Goal: Transaction & Acquisition: Obtain resource

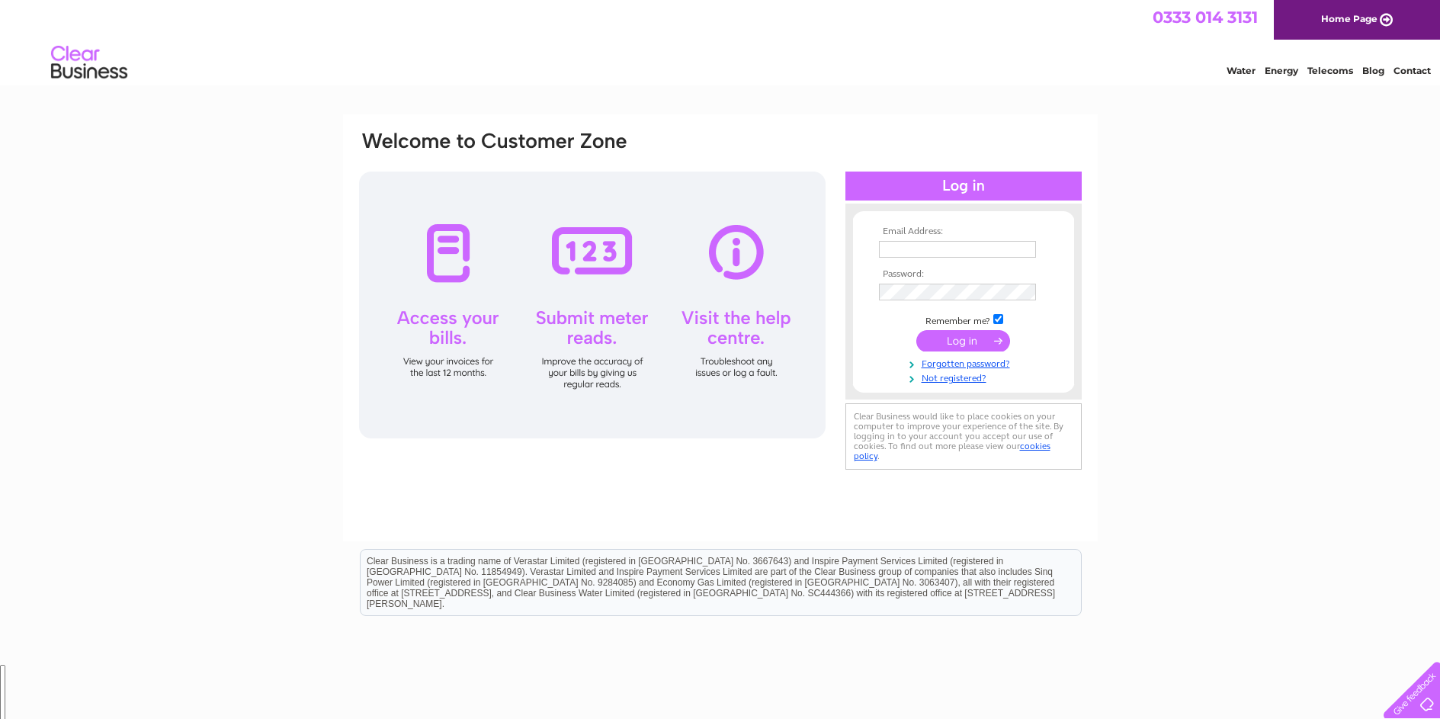
click at [902, 253] on input "text" at bounding box center [957, 249] width 157 height 17
type input "speedpetroleum@btconnect.com"
click at [970, 334] on input "submit" at bounding box center [963, 342] width 94 height 21
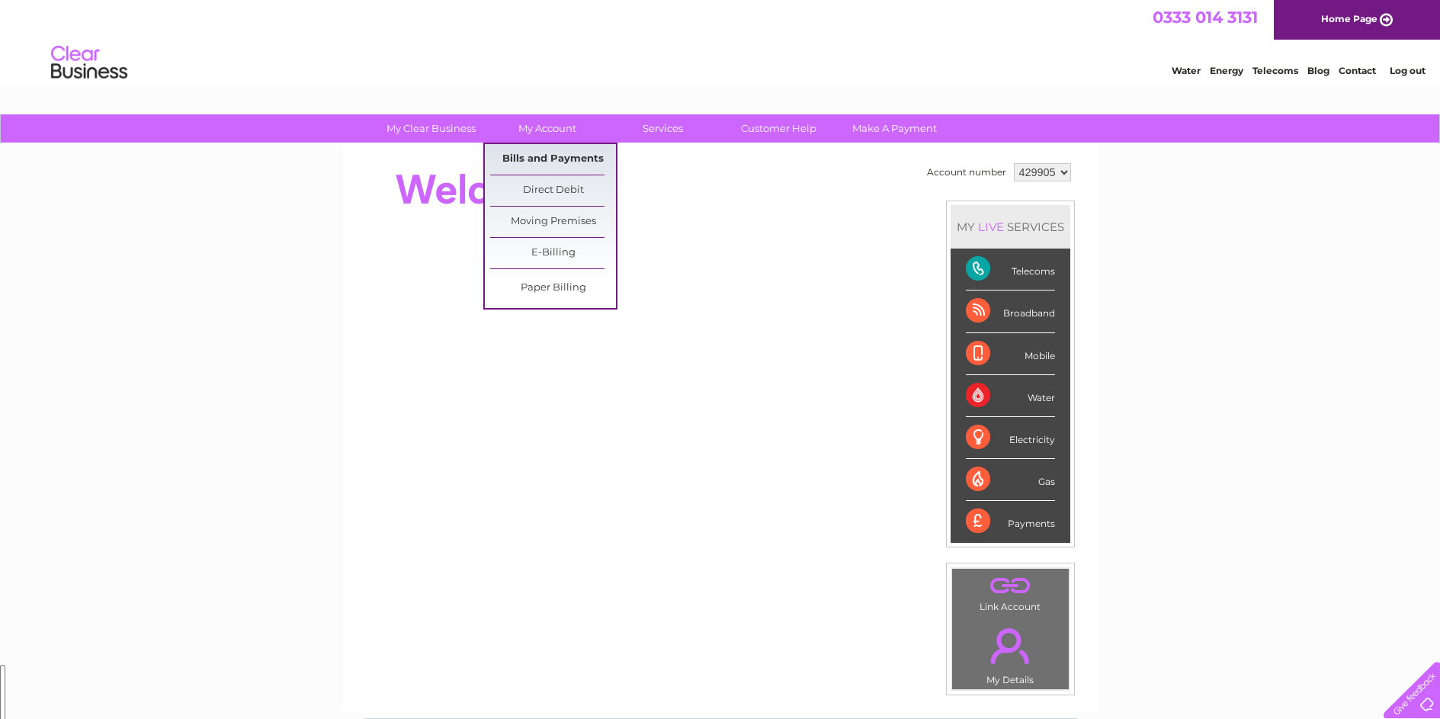
click at [539, 164] on link "Bills and Payments" at bounding box center [553, 159] width 126 height 30
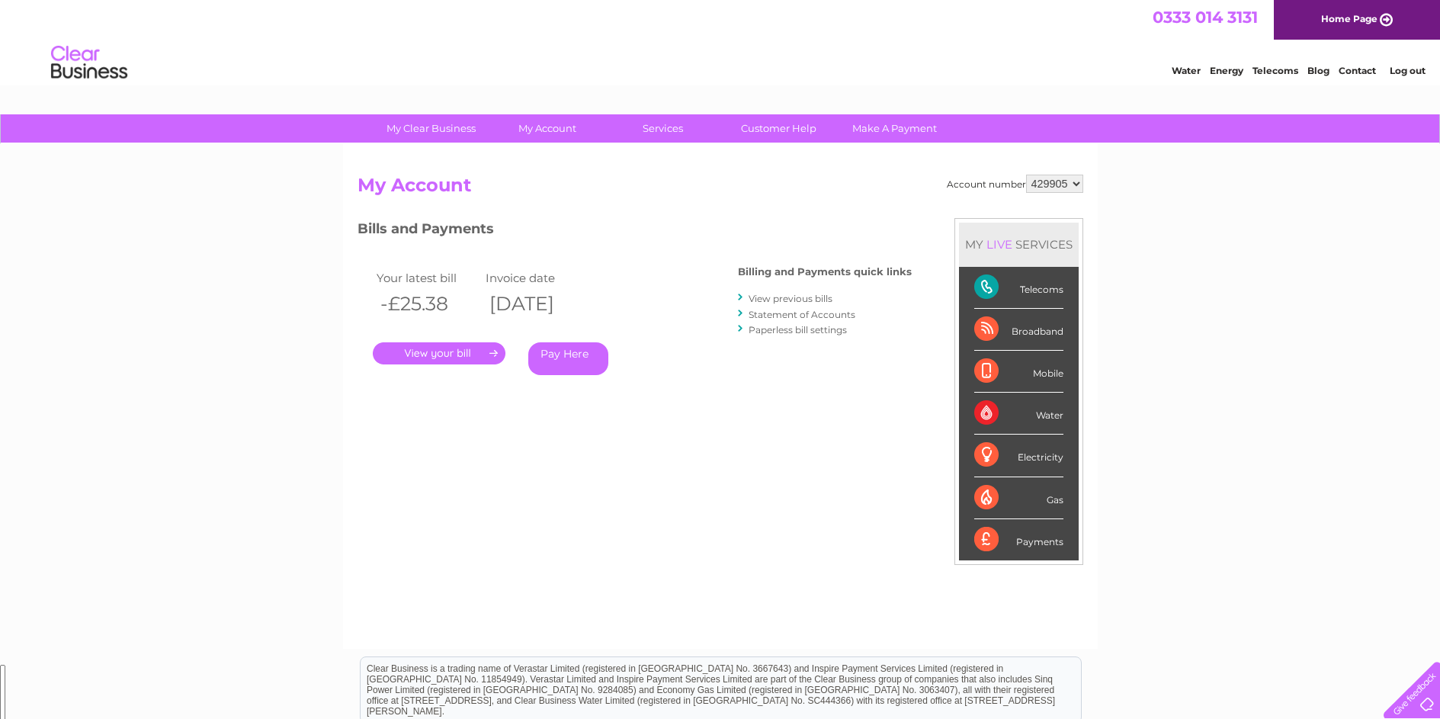
scroll to position [569, 0]
click at [1066, 178] on select "429905 429908 429913" at bounding box center [1054, 184] width 57 height 18
select select "429908"
click at [1026, 175] on select "429905 429908 429913" at bounding box center [1054, 184] width 57 height 18
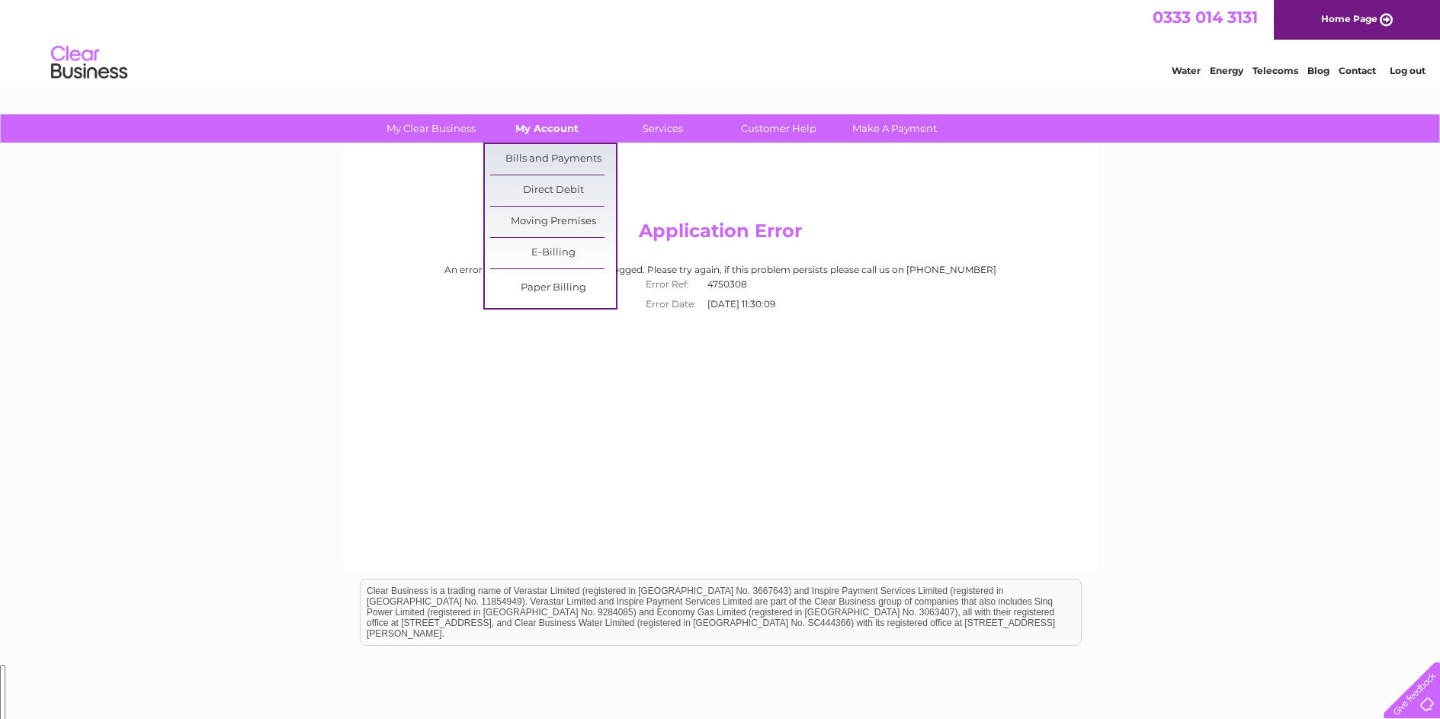
click at [534, 126] on link "My Account" at bounding box center [547, 128] width 126 height 28
click at [527, 155] on link "Bills and Payments" at bounding box center [553, 159] width 126 height 30
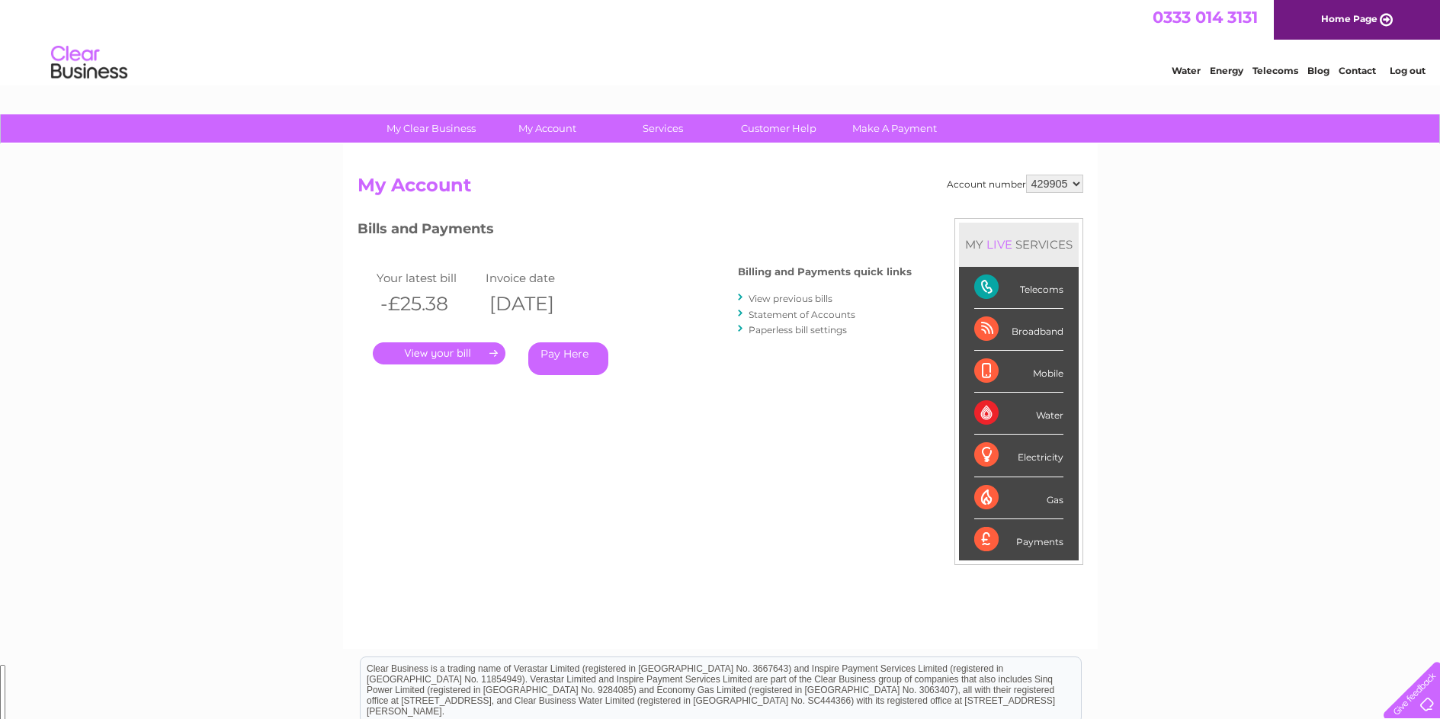
scroll to position [569, 0]
click at [1069, 184] on select "429905 429908 429913" at bounding box center [1054, 184] width 57 height 18
select select "429913"
click at [1026, 175] on select "429905 429908 429913" at bounding box center [1054, 184] width 57 height 18
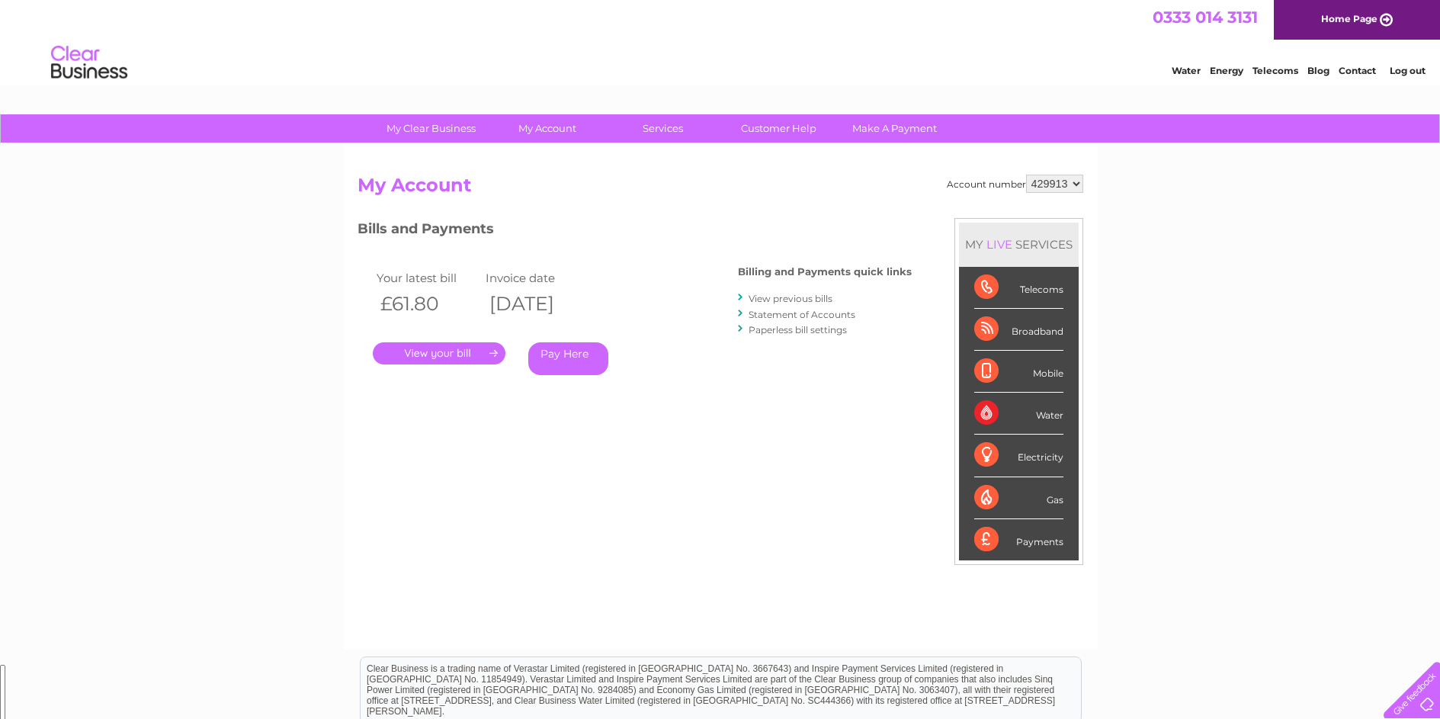
click at [405, 357] on link "." at bounding box center [439, 353] width 133 height 22
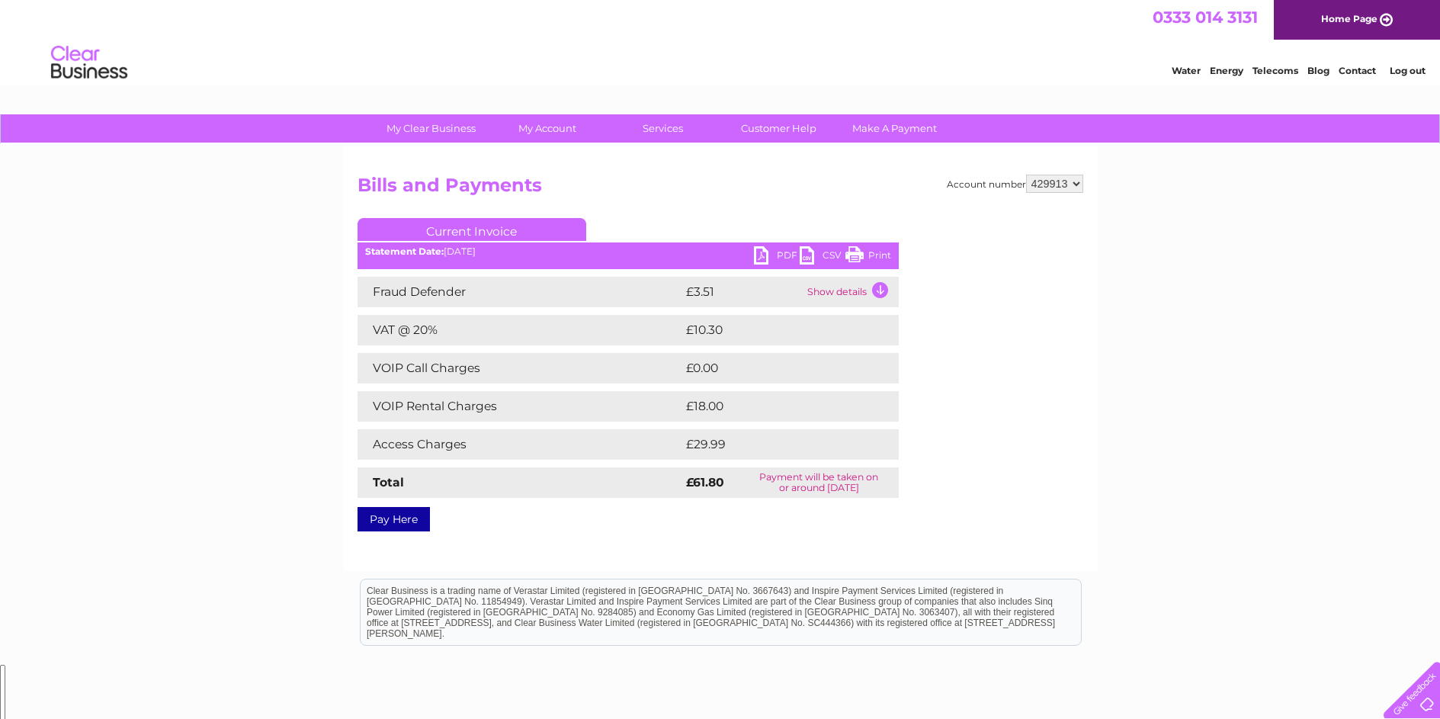
scroll to position [569, 0]
click at [846, 255] on link "Print" at bounding box center [868, 257] width 46 height 22
click at [763, 256] on link "PDF" at bounding box center [777, 257] width 46 height 22
click at [1192, 339] on div "My Clear Business Login Details My Details My Preferences Link Account My Accou…" at bounding box center [720, 472] width 1440 height 717
click at [1072, 182] on select "429905 429908 429913" at bounding box center [1054, 184] width 57 height 18
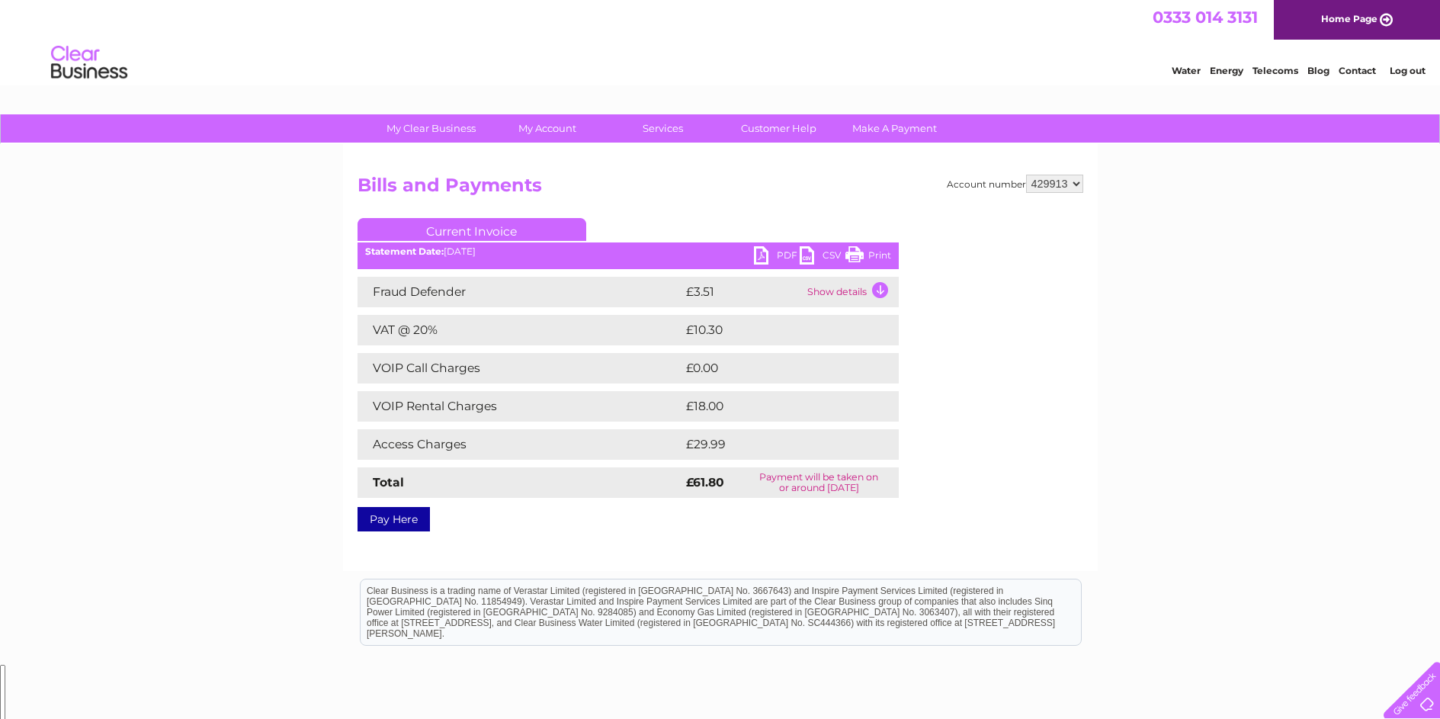
select select "429908"
click at [1026, 175] on select "429905 429908 429913" at bounding box center [1054, 184] width 57 height 18
click at [777, 252] on link "PDF" at bounding box center [777, 257] width 46 height 22
click at [762, 255] on link "PDF" at bounding box center [777, 257] width 46 height 22
